Goal: Information Seeking & Learning: Understand process/instructions

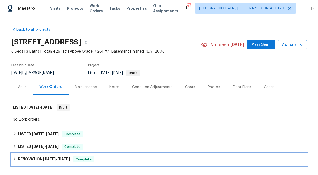
click at [14, 158] on icon at bounding box center [15, 159] width 4 height 4
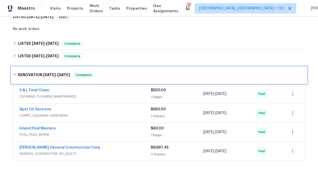
scroll to position [91, 0]
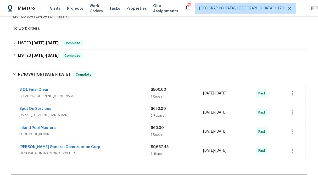
click at [173, 131] on div "$60.00 1 Repair" at bounding box center [177, 131] width 53 height 13
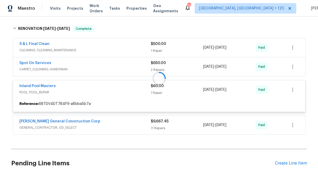
scroll to position [137, 0]
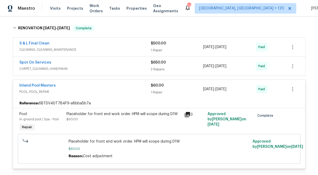
click at [154, 117] on div "Placeholder for front end work order. HPM will scope during D1W $60.00" at bounding box center [123, 116] width 115 height 10
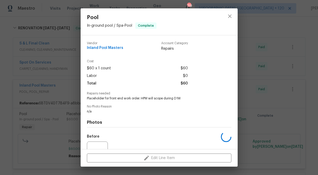
scroll to position [53, 0]
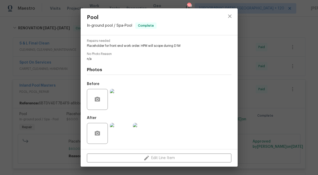
click at [119, 131] on img at bounding box center [120, 133] width 21 height 21
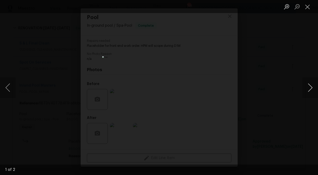
click at [311, 89] on button "Next image" at bounding box center [310, 87] width 16 height 21
click at [307, 7] on button "Close lightbox" at bounding box center [307, 6] width 10 height 9
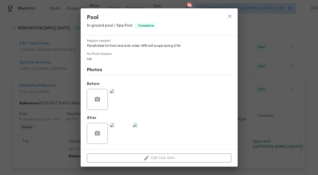
click at [119, 96] on img at bounding box center [120, 99] width 21 height 21
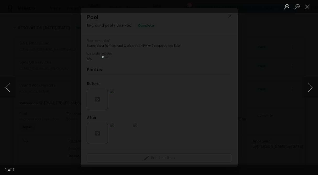
click at [50, 79] on div "Lightbox" at bounding box center [159, 87] width 318 height 175
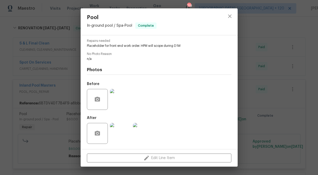
click at [50, 79] on div "Pool In-ground pool / Spa - Pool Complete Vendor Inland Pool Masters Account Ca…" at bounding box center [159, 87] width 318 height 175
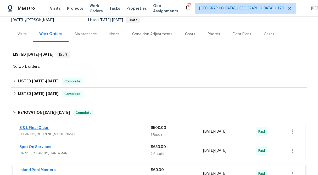
scroll to position [0, 0]
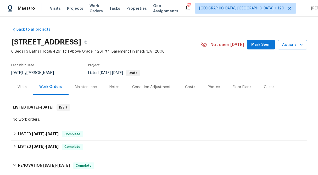
click at [24, 85] on div "Visits" at bounding box center [22, 86] width 9 height 5
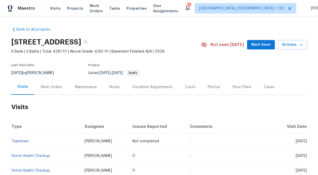
click at [53, 86] on div "Work Orders" at bounding box center [52, 86] width 22 height 5
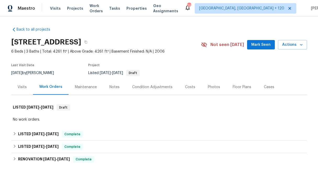
click at [11, 133] on div "Back to all projects 36034 Redgrave Way, Murrieta, CA 92562 6 Beds | 3 Baths | …" at bounding box center [159, 95] width 318 height 158
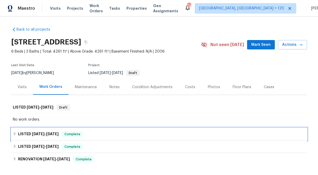
click at [15, 134] on icon at bounding box center [15, 133] width 2 height 3
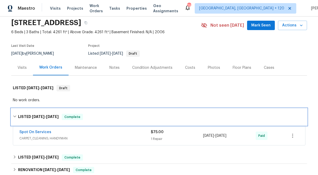
scroll to position [20, 0]
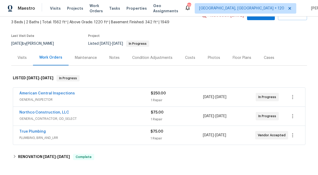
scroll to position [37, 0]
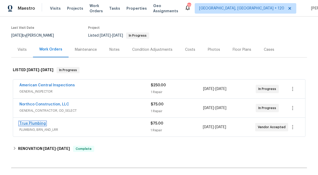
click at [38, 122] on link "True Plumbing" at bounding box center [32, 124] width 26 height 4
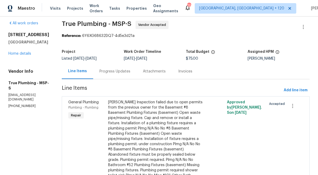
scroll to position [4, 0]
click at [126, 72] on div "Progress Updates" at bounding box center [114, 71] width 31 height 5
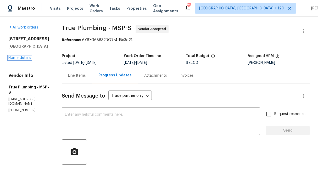
click at [25, 57] on link "Home details" at bounding box center [19, 58] width 23 height 4
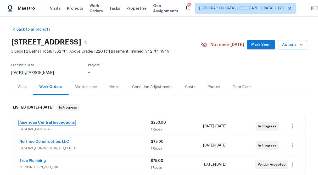
click at [42, 122] on link "American Central Inspections" at bounding box center [46, 123] width 55 height 4
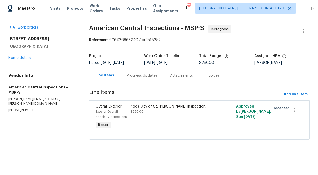
click at [141, 77] on div "Progress Updates" at bounding box center [142, 75] width 31 height 5
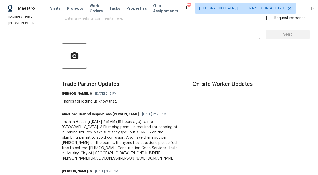
scroll to position [96, 0]
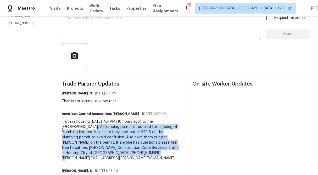
drag, startPoint x: 168, startPoint y: 122, endPoint x: 161, endPoint y: 155, distance: 34.5
click at [161, 155] on div "Truth in Housing [DATE] 7:51 AM (18 hours ago) to me [GEOGRAPHIC_DATA], A Plumb…" at bounding box center [120, 140] width 117 height 42
copy div "A Plumbing permit is required for capping of Plumbing fixtures. Make sure they …"
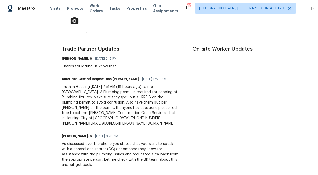
scroll to position [131, 0]
